Goal: Task Accomplishment & Management: Complete application form

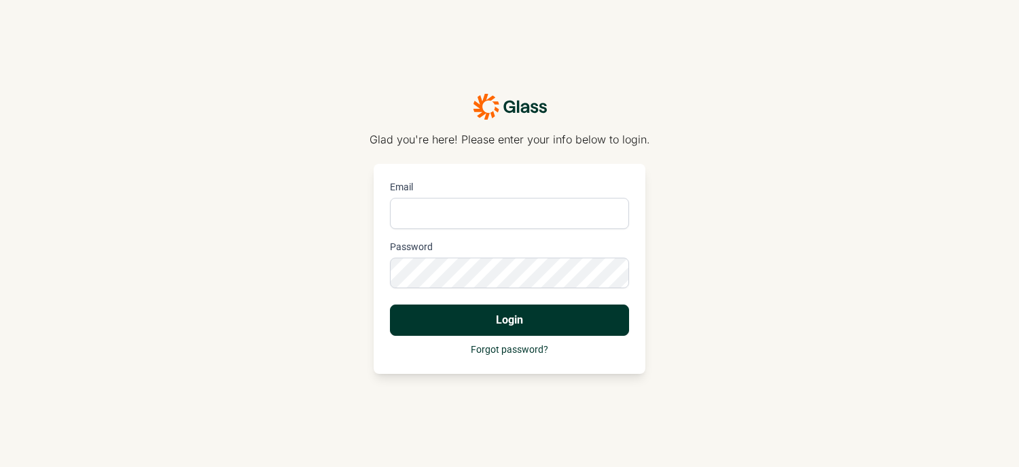
type input "[EMAIL_ADDRESS][PERSON_NAME][DOMAIN_NAME]"
click at [487, 319] on button "Login" at bounding box center [509, 319] width 239 height 31
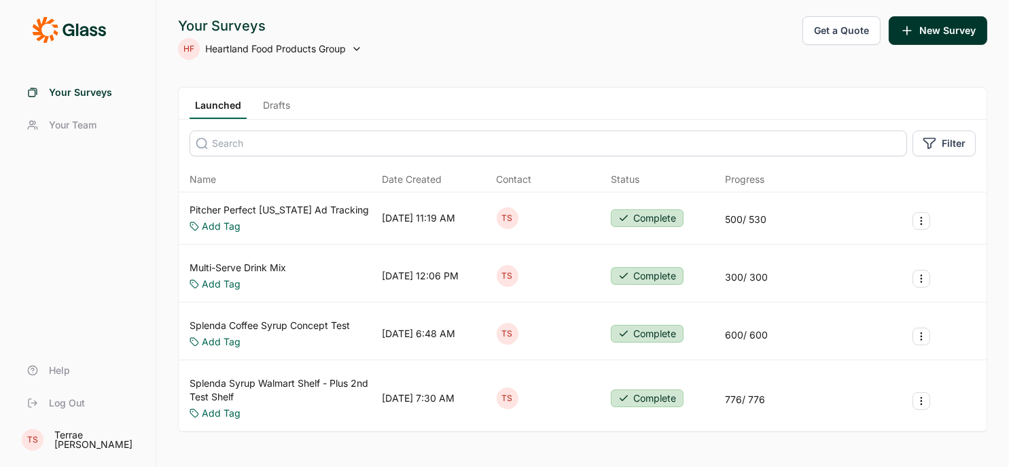
click at [78, 90] on span "Your Surveys" at bounding box center [80, 93] width 63 height 14
click at [941, 28] on button "New Survey" at bounding box center [938, 30] width 99 height 29
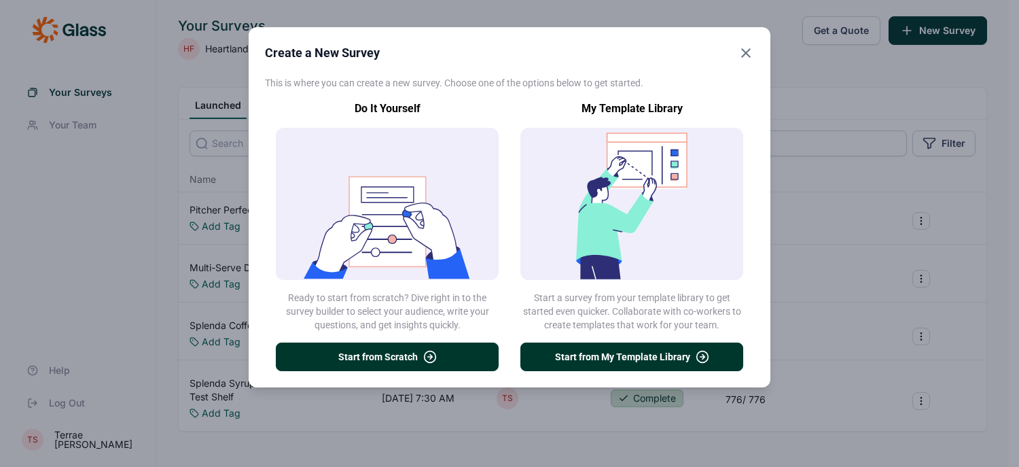
click at [617, 357] on button "Start from My Template Library" at bounding box center [631, 356] width 223 height 29
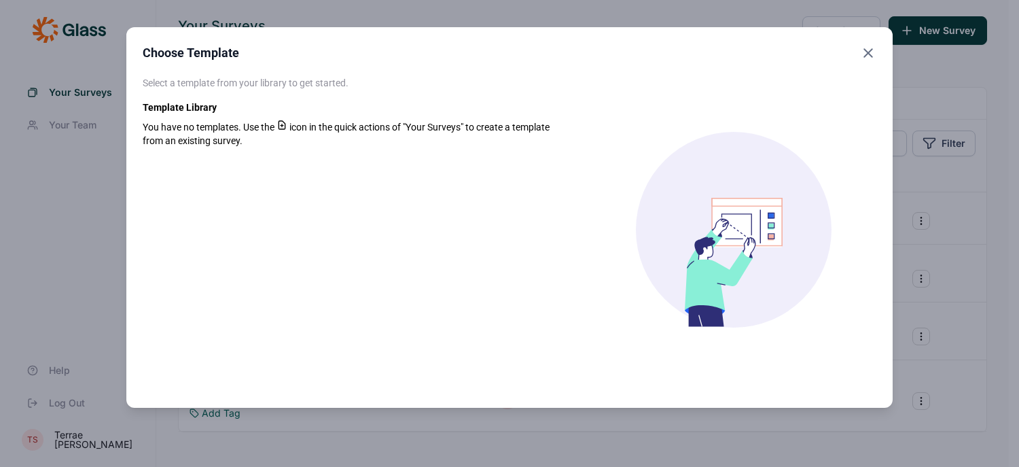
click at [391, 124] on span "icon in the quick actions of "Your Surveys" to create a template from an existi…" at bounding box center [346, 134] width 407 height 24
click at [871, 52] on icon "Close" at bounding box center [868, 53] width 16 height 16
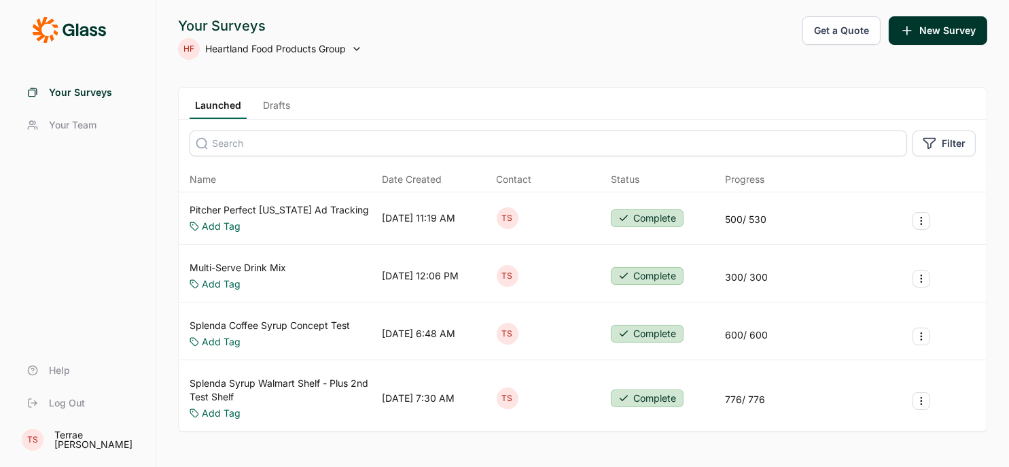
click at [940, 35] on button "New Survey" at bounding box center [938, 30] width 99 height 29
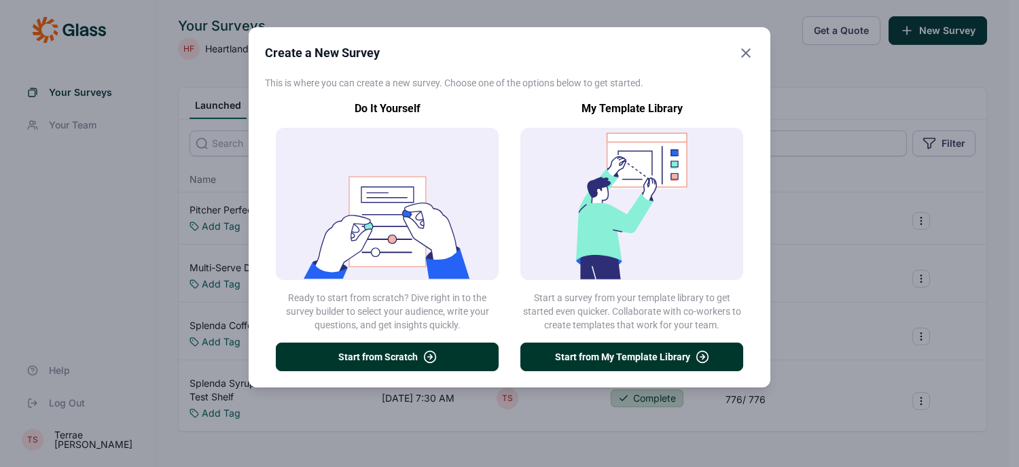
click at [366, 353] on button "Start from Scratch" at bounding box center [387, 356] width 223 height 29
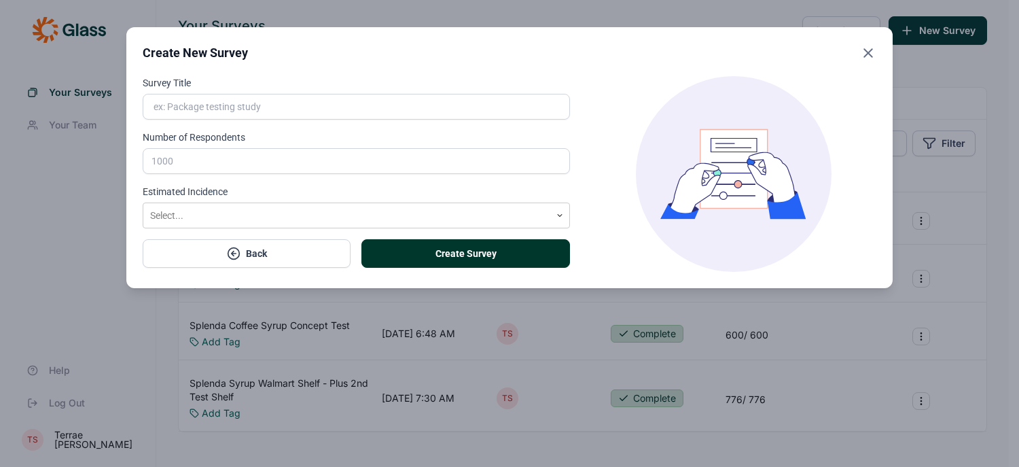
click at [402, 249] on button "Create Survey" at bounding box center [465, 253] width 208 height 29
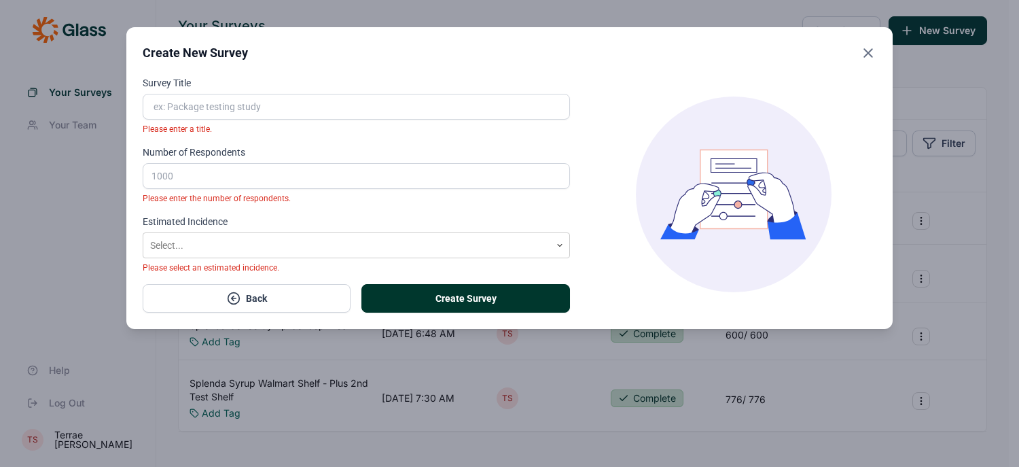
click at [257, 304] on button "Back" at bounding box center [247, 298] width 208 height 29
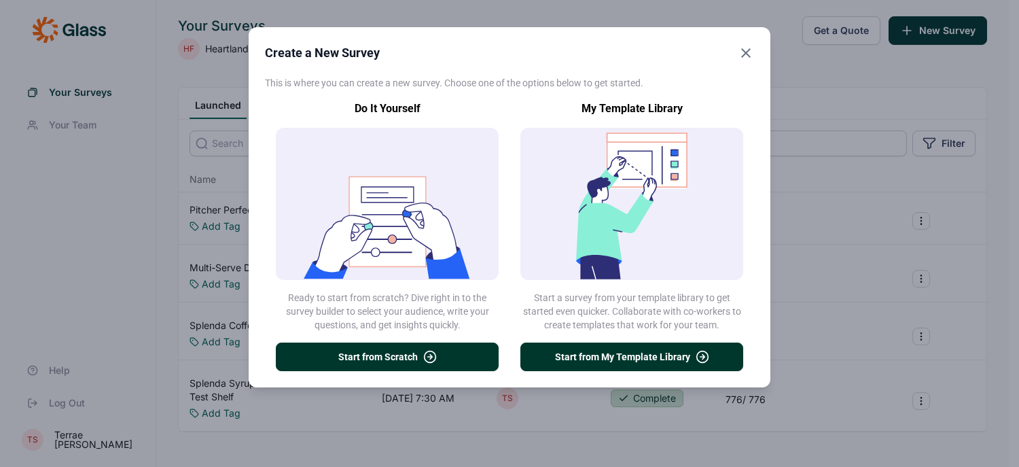
click at [750, 50] on icon "Close" at bounding box center [746, 53] width 16 height 16
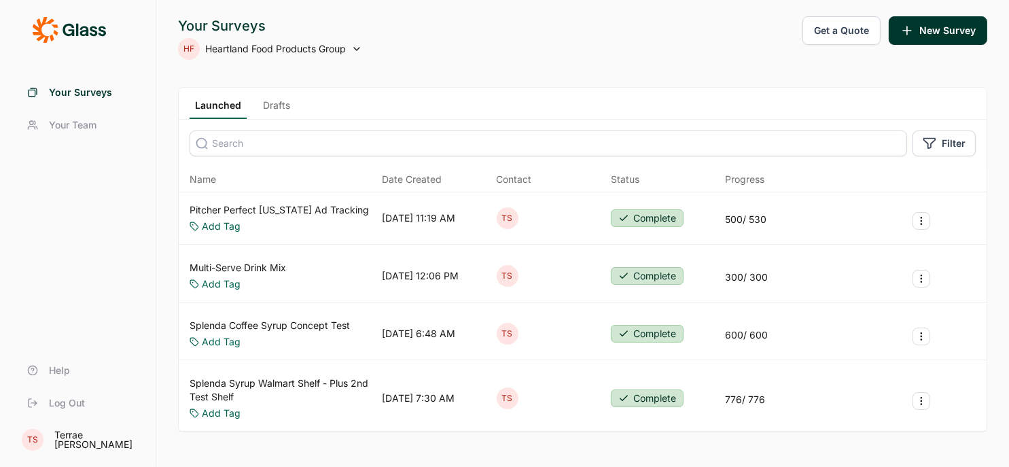
click at [933, 39] on button "New Survey" at bounding box center [938, 30] width 99 height 29
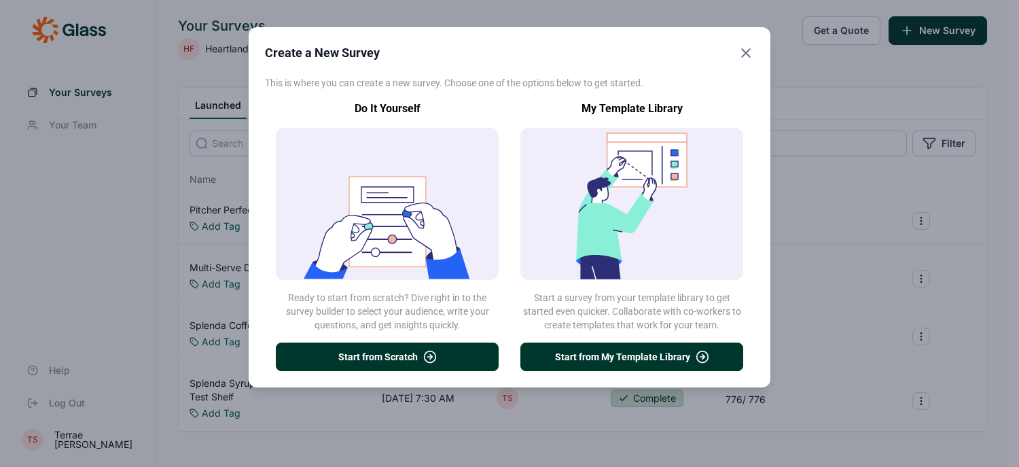
click at [747, 54] on use "Close" at bounding box center [746, 53] width 8 height 8
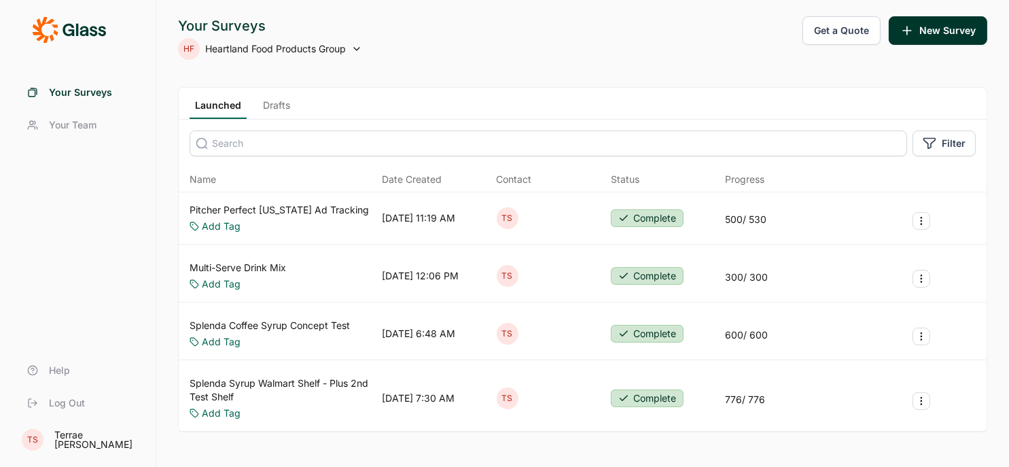
click at [91, 33] on icon at bounding box center [93, 31] width 7 height 10
click at [45, 33] on icon at bounding box center [69, 29] width 74 height 27
click at [948, 33] on button "New Survey" at bounding box center [938, 30] width 99 height 29
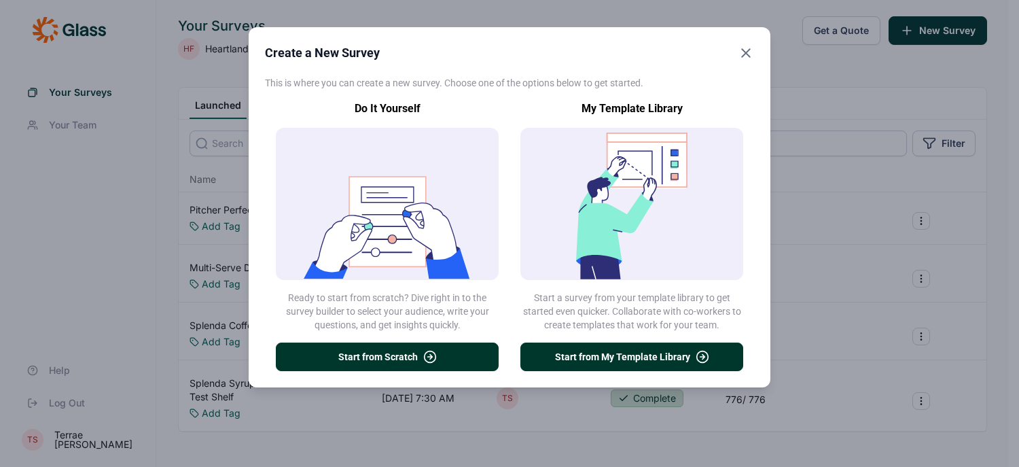
click at [409, 349] on button "Start from Scratch" at bounding box center [387, 356] width 223 height 29
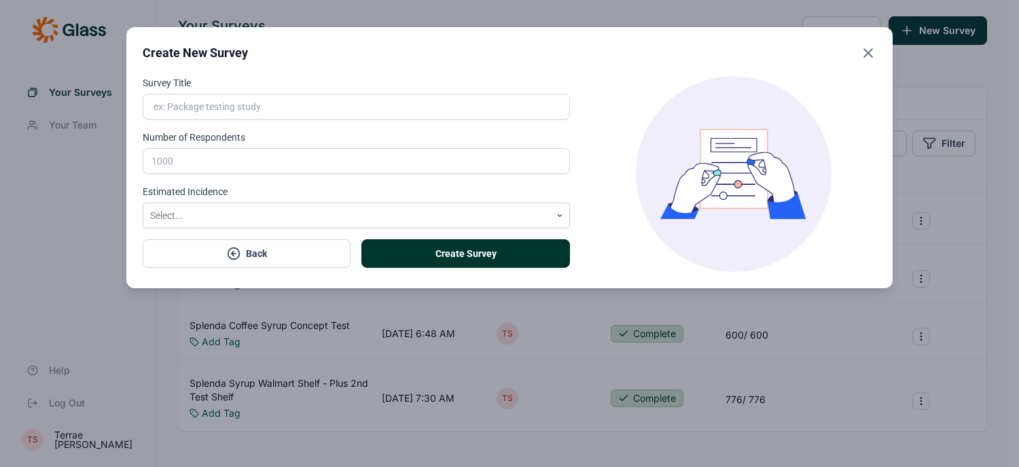
click at [194, 106] on input "Survey Title" at bounding box center [356, 107] width 427 height 26
click at [181, 173] on form "Survey Title Number of Respondents Estimated Incidence Select... Create Survey …" at bounding box center [356, 174] width 427 height 196
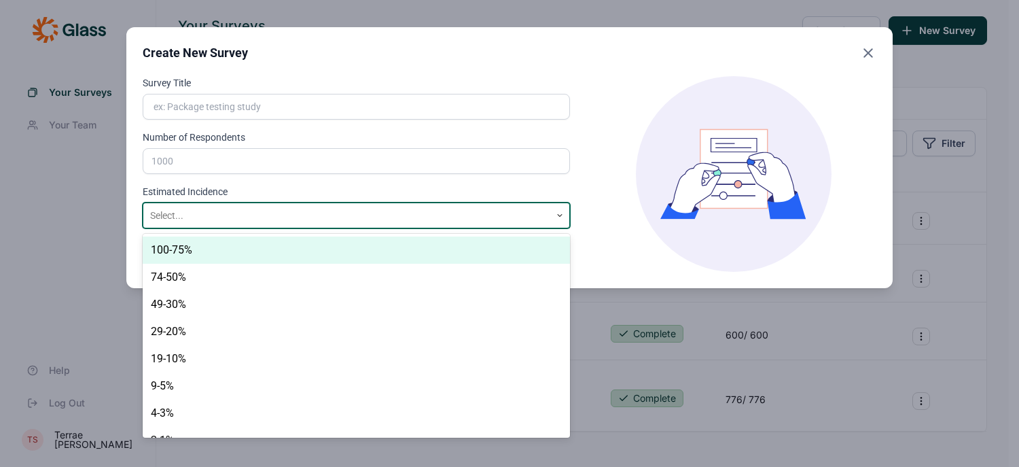
click at [187, 210] on div at bounding box center [346, 215] width 393 height 17
click at [213, 207] on div at bounding box center [346, 215] width 393 height 17
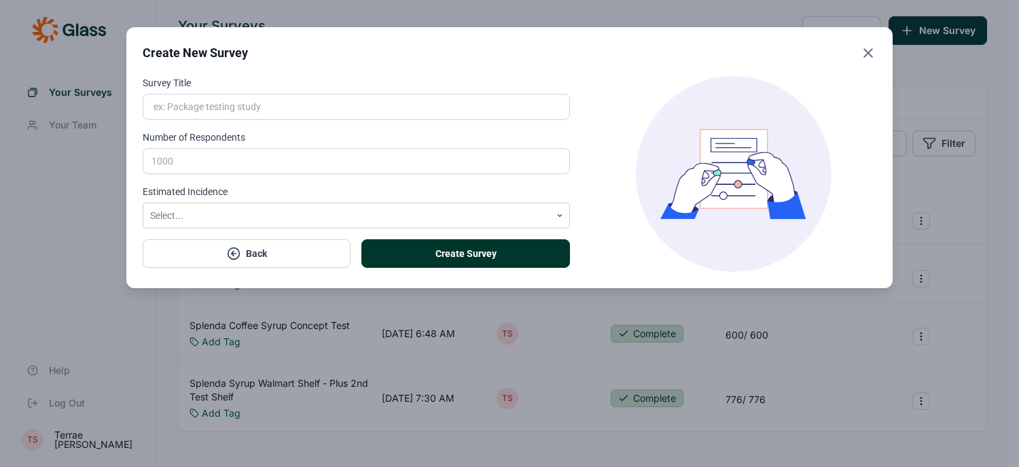
click at [866, 52] on icon "Close" at bounding box center [868, 53] width 16 height 16
